Goal: Task Accomplishment & Management: Manage account settings

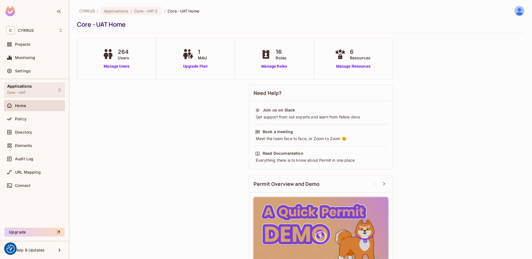
click at [47, 90] on div "Applications Core - UAT" at bounding box center [34, 89] width 61 height 15
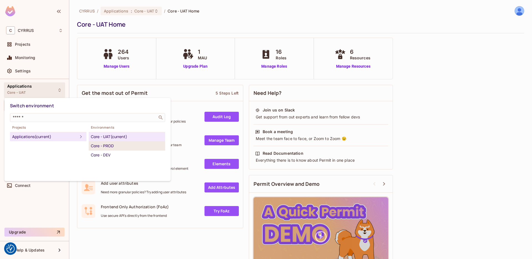
click at [99, 146] on div "Core - PROD" at bounding box center [127, 146] width 72 height 7
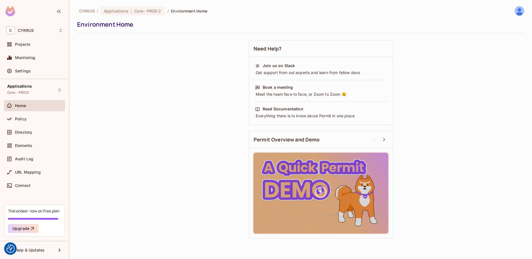
click at [23, 70] on span "Settings" at bounding box center [23, 71] width 16 height 4
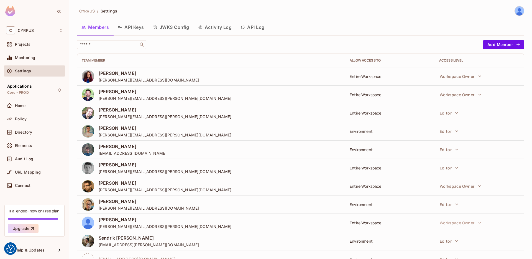
click at [136, 26] on button "API Keys" at bounding box center [130, 27] width 35 height 14
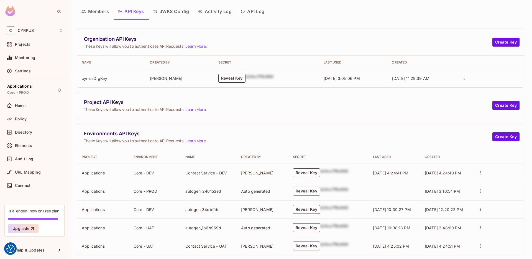
scroll to position [24, 0]
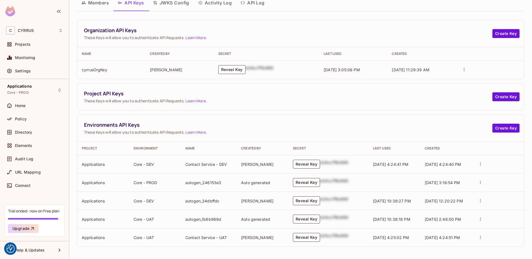
click at [306, 183] on button "Reveal Key" at bounding box center [306, 182] width 27 height 9
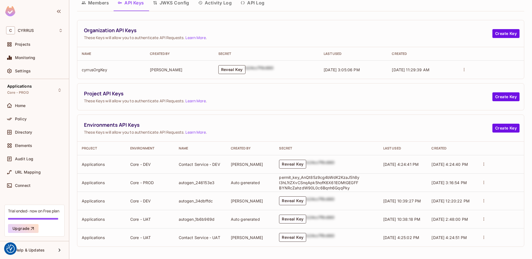
click at [226, 69] on button "Reveal Key" at bounding box center [231, 69] width 27 height 9
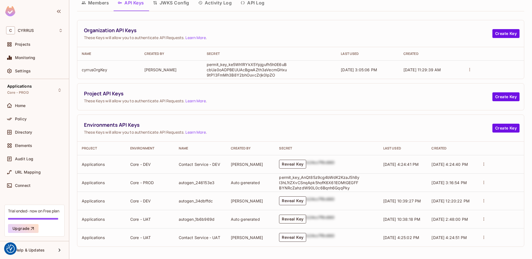
click at [291, 221] on button "Reveal Key" at bounding box center [292, 219] width 27 height 9
click at [292, 204] on button "Reveal Key" at bounding box center [292, 200] width 27 height 9
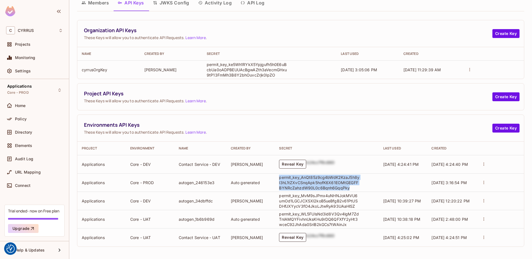
drag, startPoint x: 349, startPoint y: 189, endPoint x: 275, endPoint y: 179, distance: 73.9
click at [275, 179] on td "permit_key_AnQt85z9cg4bWdK2KzaJ5h8yl3hL1tZXvCSnqApk5hofK6X61EOMtGEGFFBYNRcZahzd…" at bounding box center [327, 182] width 104 height 18
copy p "permit_key_AnQt85z9cg4bWdK2KzaJ5h8yl3hL1tZXvCSnqApk5hofK6X61EOMtGEGFFBYNRcZahzd…"
click at [339, 93] on span "Project API Keys" at bounding box center [288, 93] width 409 height 7
